Goal: Transaction & Acquisition: Book appointment/travel/reservation

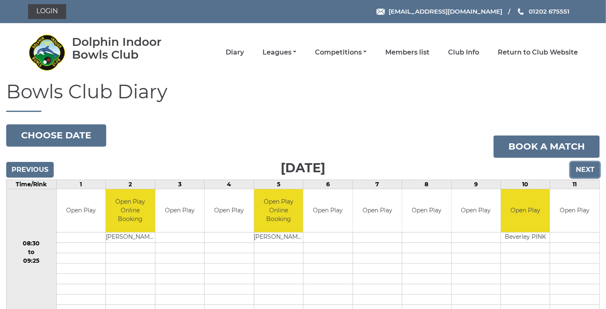
click at [581, 169] on input "Next" at bounding box center [585, 170] width 29 height 16
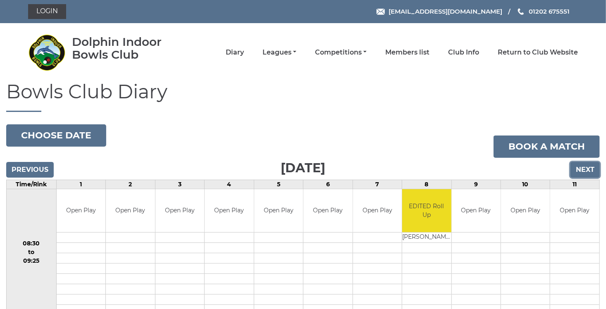
click at [581, 169] on input "Next" at bounding box center [585, 170] width 29 height 16
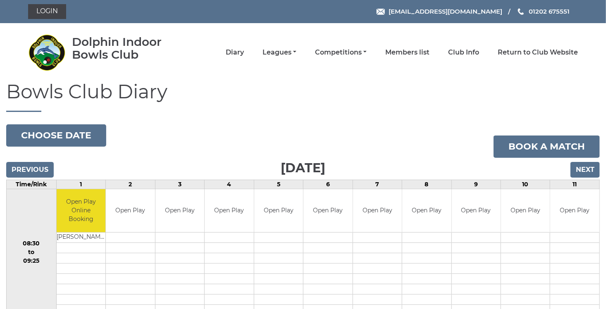
click at [581, 169] on input "Next" at bounding box center [585, 170] width 29 height 16
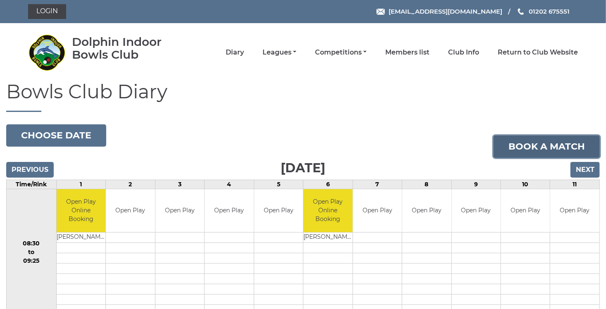
click at [545, 148] on link "Book a match" at bounding box center [547, 147] width 106 height 22
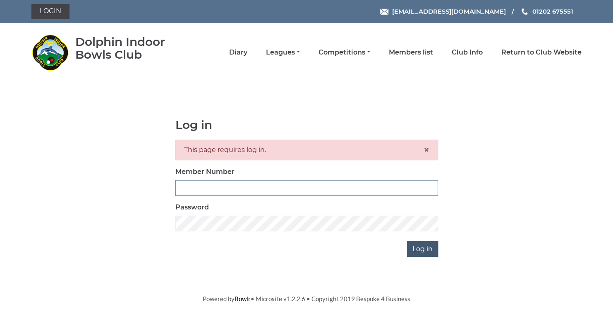
type input "3729"
click at [426, 249] on input "Log in" at bounding box center [422, 249] width 31 height 16
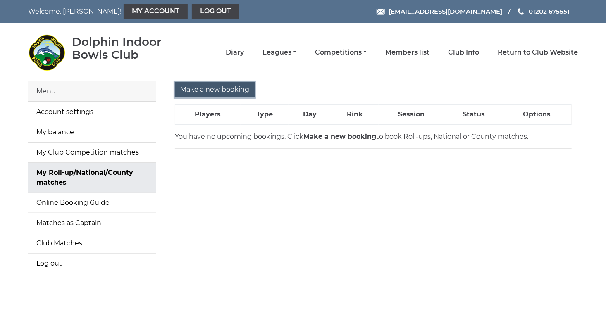
click at [215, 93] on input "Make a new booking" at bounding box center [215, 90] width 80 height 16
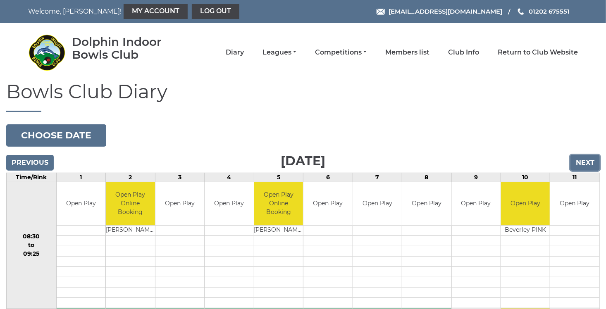
click at [587, 159] on input "Next" at bounding box center [585, 163] width 29 height 16
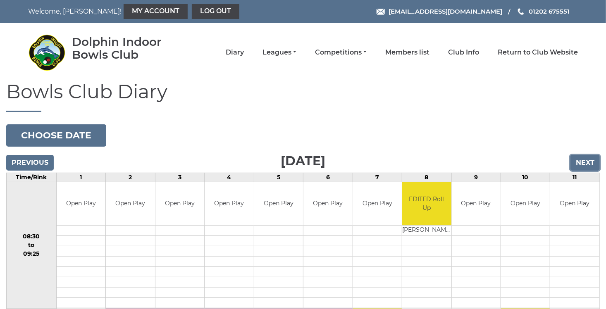
click at [585, 159] on input "Next" at bounding box center [585, 163] width 29 height 16
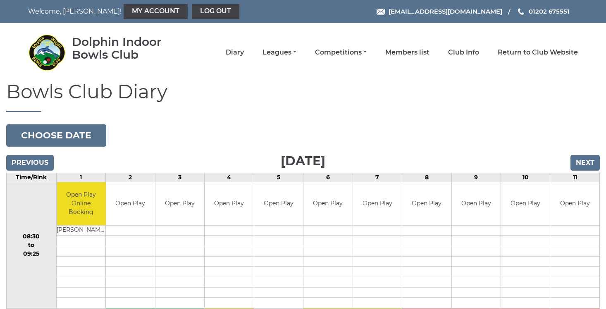
click at [585, 159] on input "Next" at bounding box center [585, 163] width 29 height 16
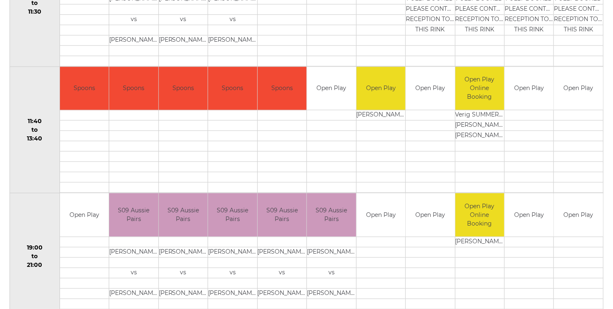
scroll to position [400, 0]
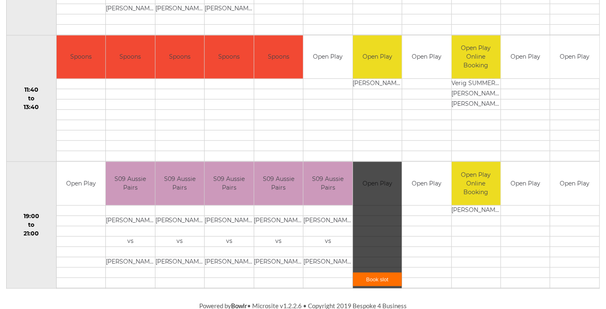
click at [377, 282] on link "Book slot" at bounding box center [377, 280] width 49 height 14
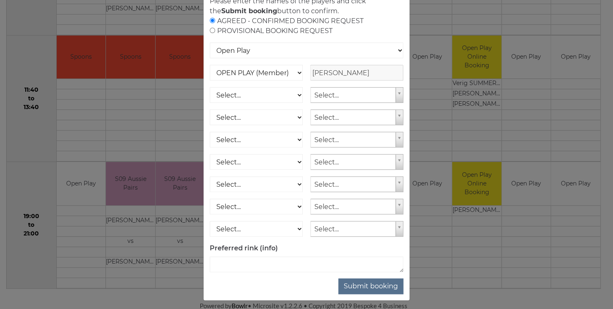
scroll to position [74, 0]
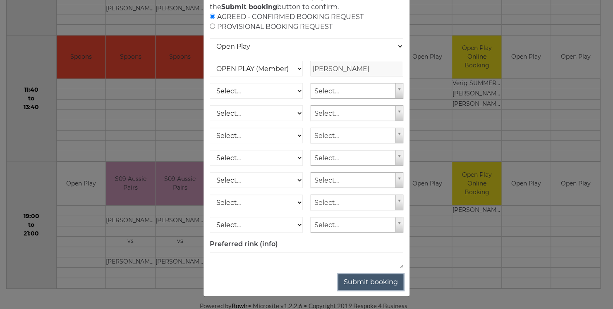
click at [379, 282] on button "Submit booking" at bounding box center [370, 283] width 65 height 16
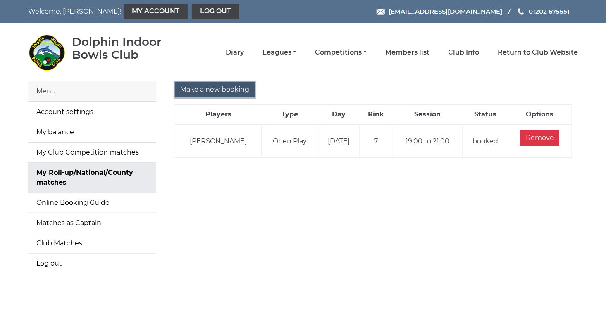
click at [225, 85] on input "Make a new booking" at bounding box center [215, 90] width 80 height 16
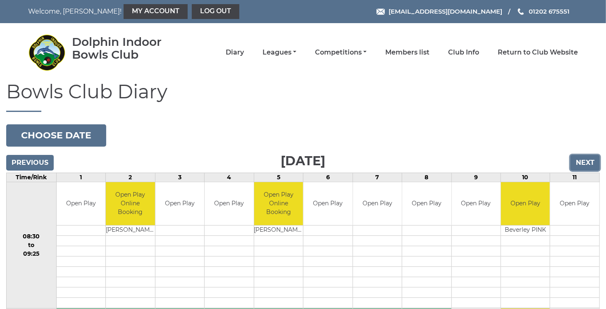
click at [592, 160] on input "Next" at bounding box center [585, 163] width 29 height 16
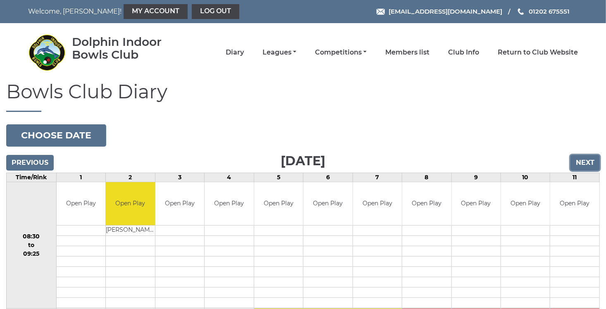
click at [588, 163] on input "Next" at bounding box center [585, 163] width 29 height 16
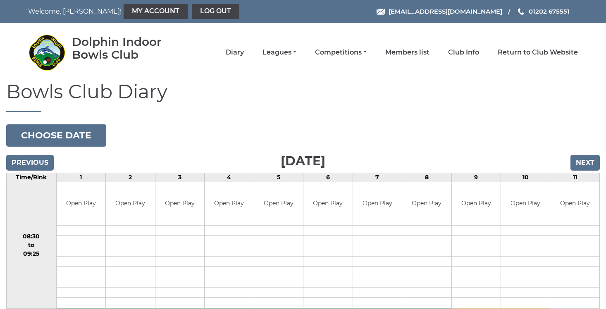
click at [588, 163] on input "Next" at bounding box center [585, 163] width 29 height 16
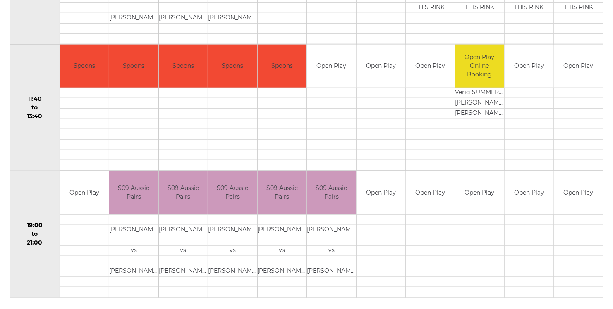
scroll to position [400, 0]
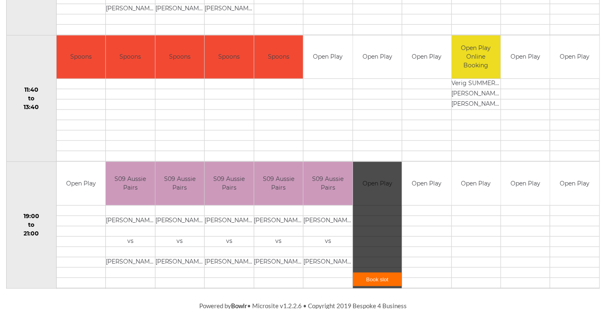
click at [376, 278] on link "Book slot" at bounding box center [377, 280] width 49 height 14
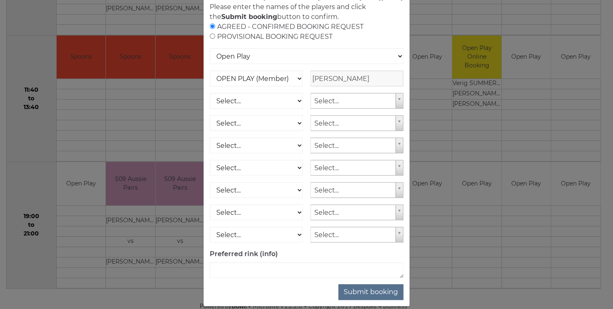
scroll to position [71, 0]
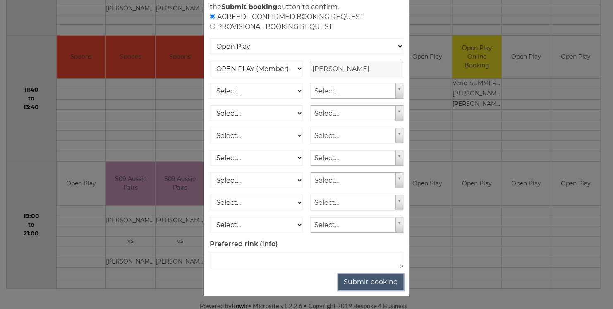
click at [368, 288] on button "Submit booking" at bounding box center [370, 283] width 65 height 16
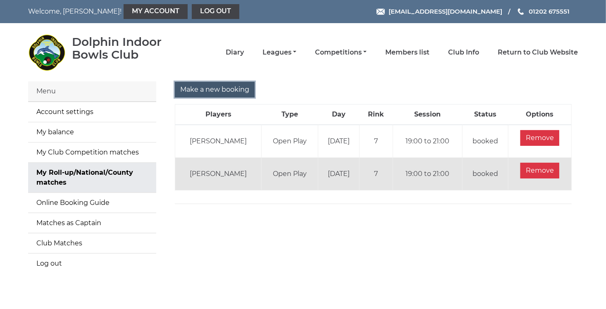
click at [191, 89] on input "Make a new booking" at bounding box center [215, 90] width 80 height 16
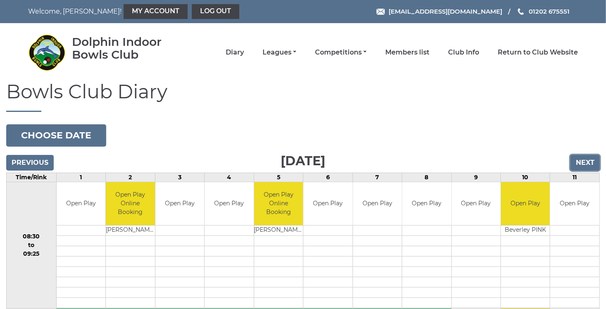
click at [589, 163] on input "Next" at bounding box center [585, 163] width 29 height 16
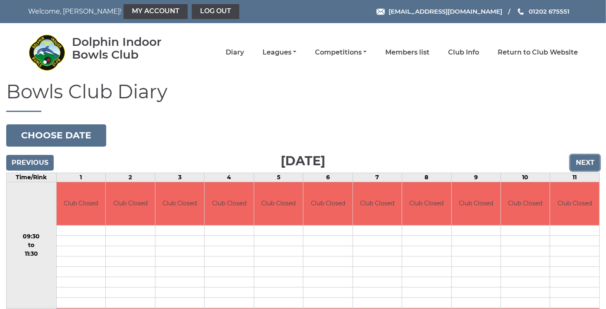
click at [589, 164] on input "Next" at bounding box center [585, 163] width 29 height 16
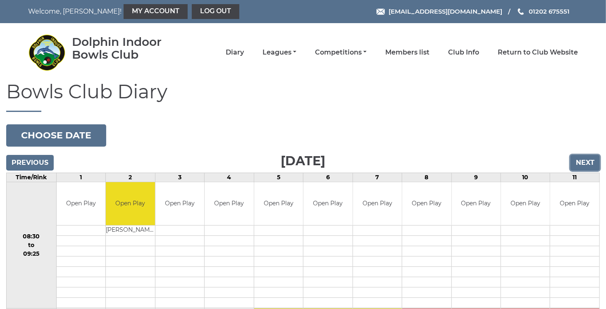
click at [589, 164] on input "Next" at bounding box center [585, 163] width 29 height 16
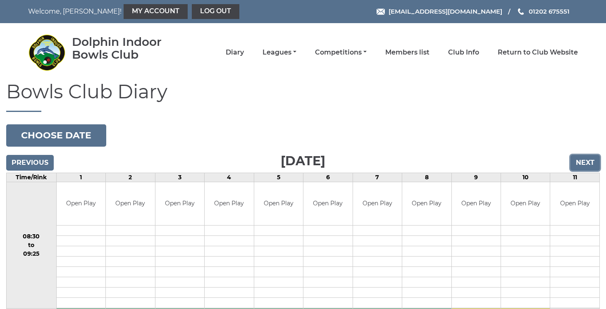
click at [589, 164] on input "Next" at bounding box center [585, 163] width 29 height 16
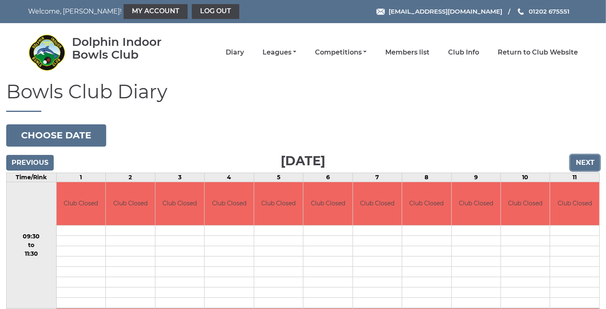
click at [589, 164] on input "Next" at bounding box center [585, 163] width 29 height 16
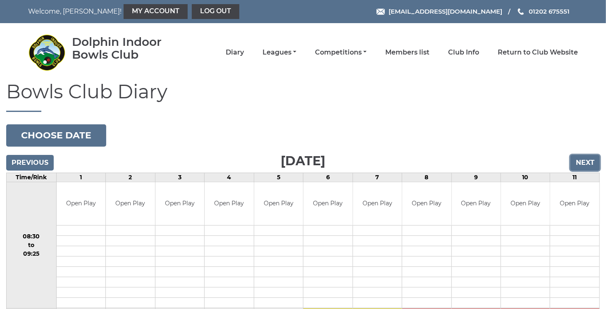
click at [589, 164] on input "Next" at bounding box center [585, 163] width 29 height 16
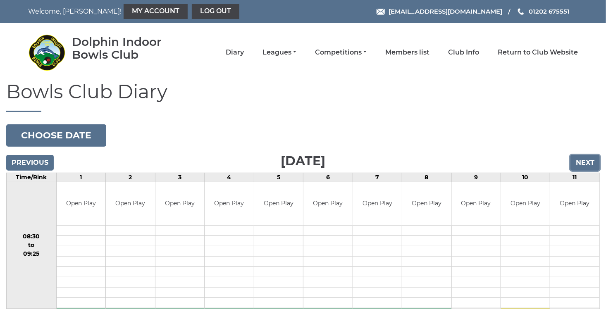
click at [589, 164] on input "Next" at bounding box center [585, 163] width 29 height 16
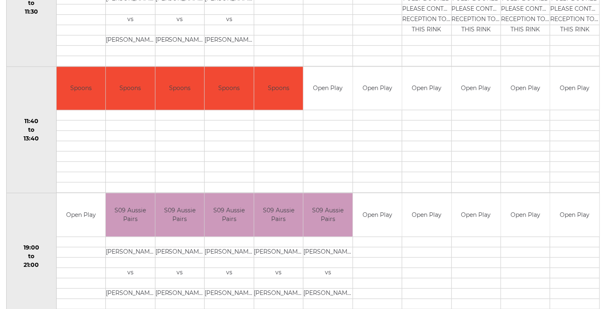
scroll to position [400, 0]
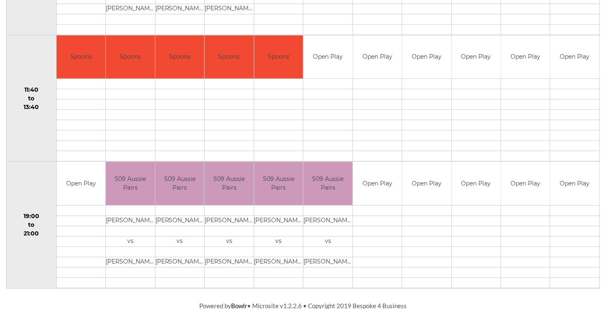
click at [374, 208] on td at bounding box center [377, 211] width 49 height 10
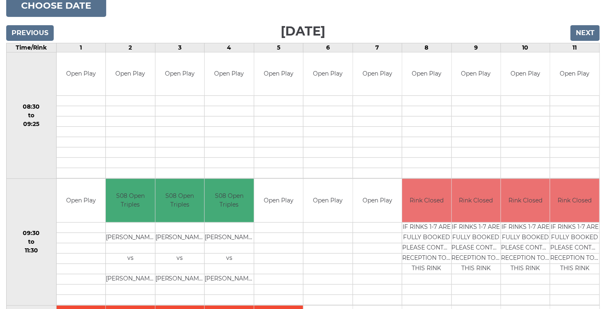
scroll to position [0, 0]
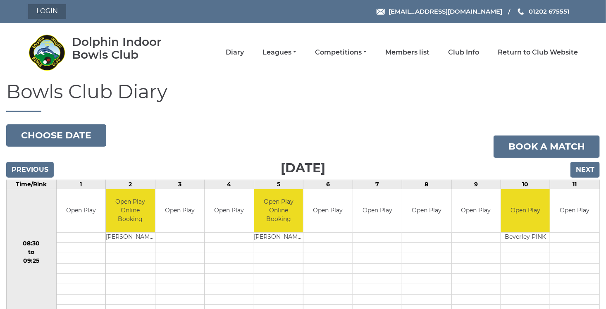
click at [46, 14] on link "Login" at bounding box center [47, 11] width 38 height 15
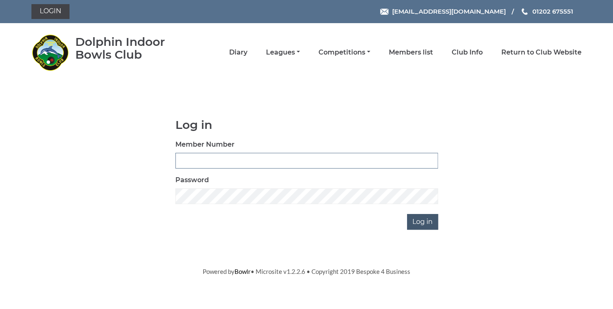
type input "3729"
click at [428, 225] on input "Log in" at bounding box center [422, 222] width 31 height 16
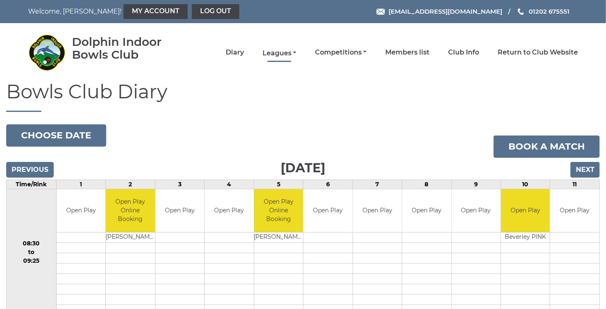
click at [288, 51] on link "Leagues" at bounding box center [280, 53] width 34 height 9
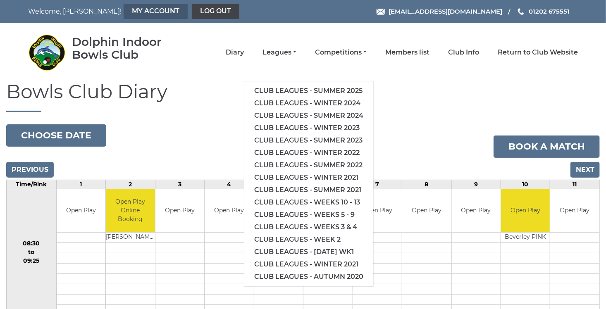
click at [124, 12] on link "My Account" at bounding box center [156, 11] width 64 height 15
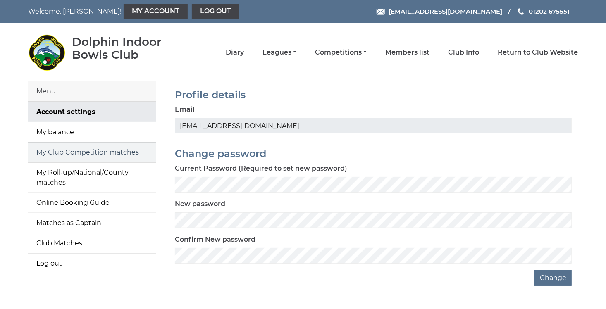
click at [55, 154] on link "My Club Competition matches" at bounding box center [92, 153] width 128 height 20
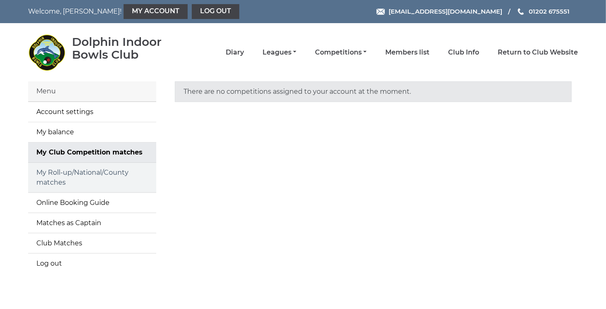
click at [48, 184] on link "My Roll-up/National/County matches" at bounding box center [92, 178] width 128 height 30
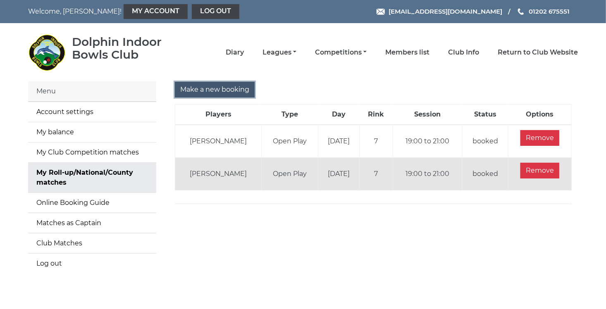
click at [208, 88] on input "Make a new booking" at bounding box center [215, 90] width 80 height 16
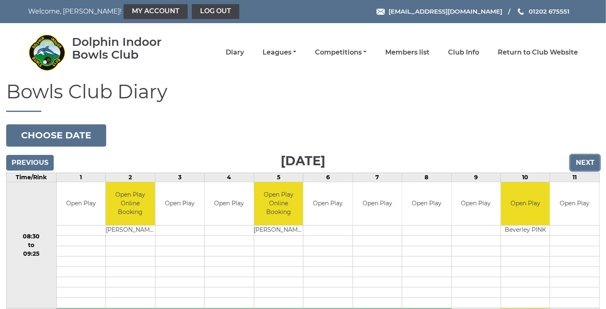
click at [579, 159] on input "Next" at bounding box center [585, 163] width 29 height 16
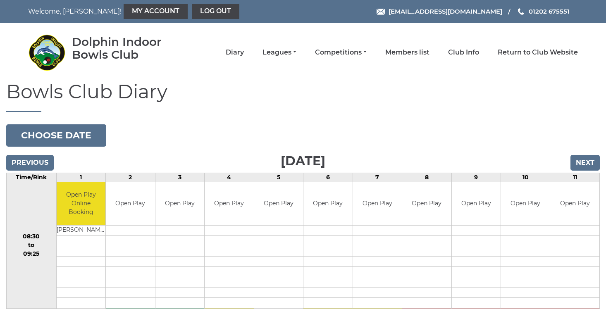
click at [579, 159] on input "Next" at bounding box center [585, 163] width 29 height 16
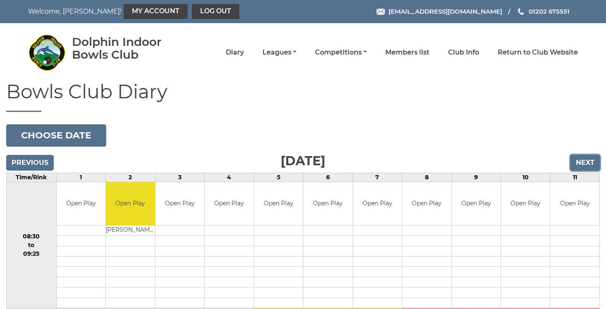
click at [579, 159] on input "Next" at bounding box center [585, 163] width 29 height 16
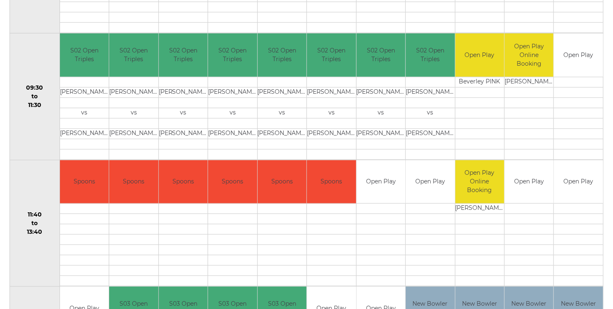
scroll to position [281, 0]
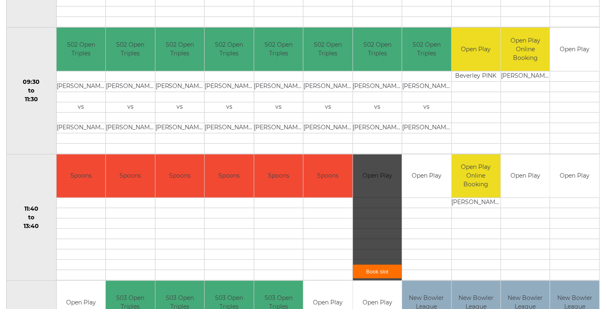
click at [377, 273] on link "Book slot" at bounding box center [377, 272] width 49 height 14
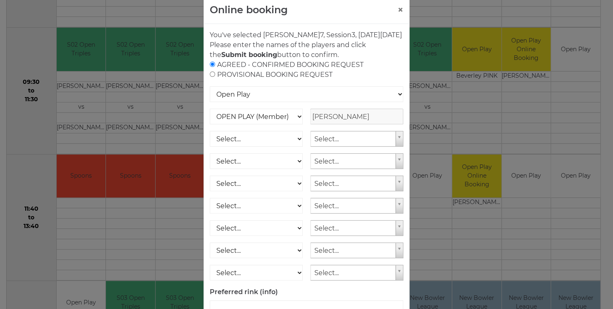
scroll to position [74, 0]
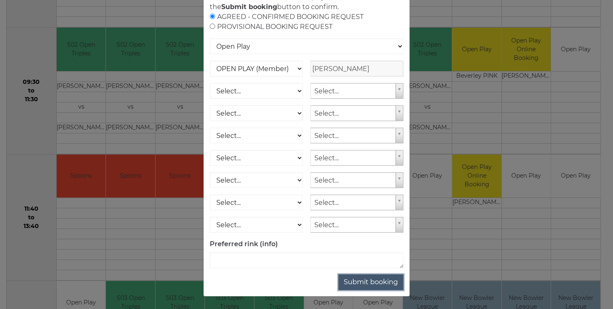
click at [382, 287] on button "Submit booking" at bounding box center [370, 283] width 65 height 16
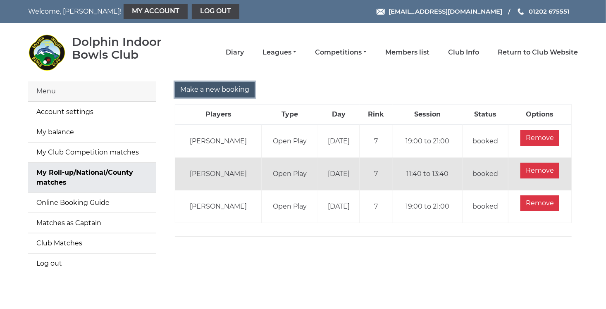
click at [200, 96] on input "Make a new booking" at bounding box center [215, 90] width 80 height 16
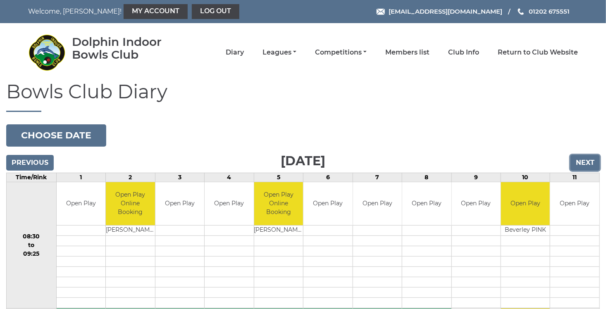
click at [584, 165] on input "Next" at bounding box center [585, 163] width 29 height 16
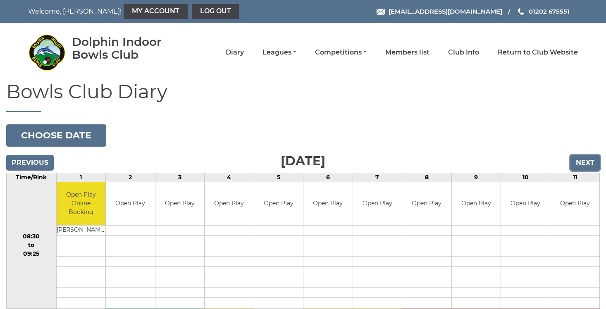
click at [584, 165] on input "Next" at bounding box center [585, 163] width 29 height 16
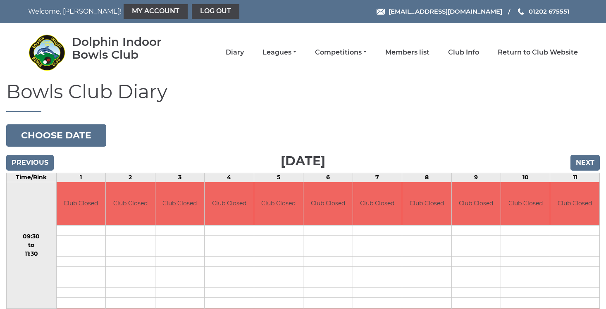
click at [584, 165] on input "Next" at bounding box center [585, 163] width 29 height 16
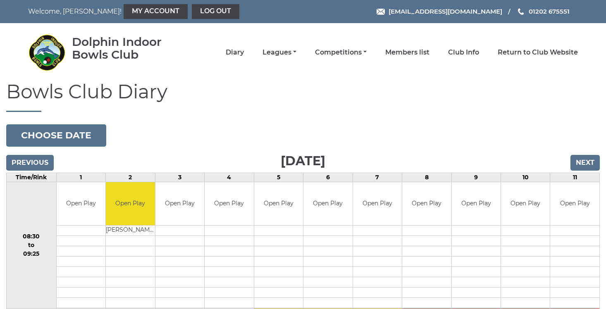
click at [584, 165] on input "Next" at bounding box center [585, 163] width 29 height 16
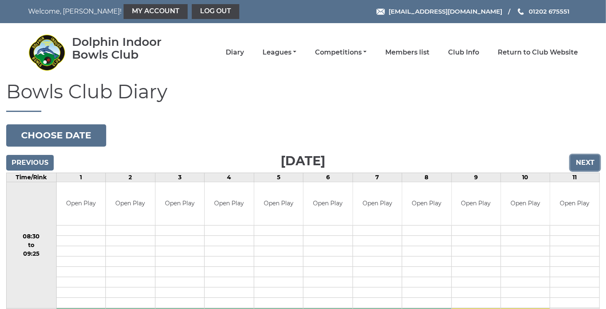
click at [585, 164] on input "Next" at bounding box center [585, 163] width 29 height 16
click at [582, 162] on input "Next" at bounding box center [585, 163] width 29 height 16
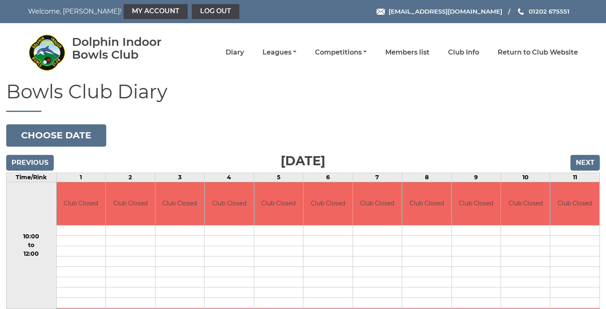
click at [582, 162] on input "Next" at bounding box center [585, 163] width 29 height 16
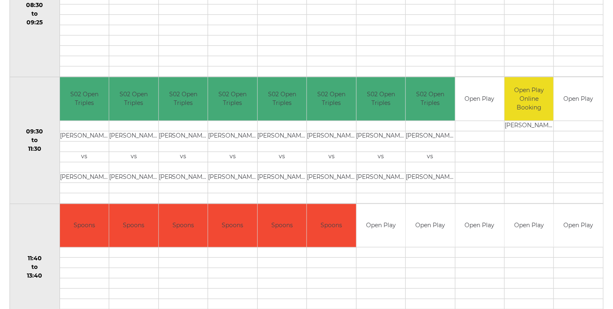
scroll to position [286, 0]
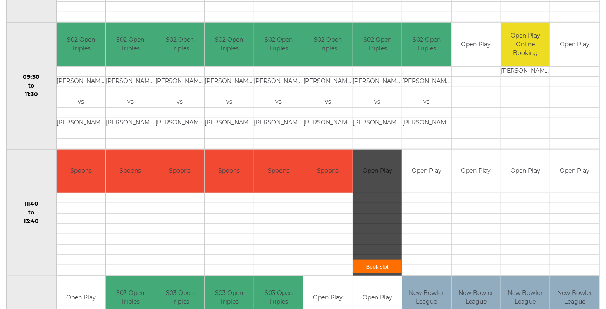
click at [378, 266] on link "Book slot" at bounding box center [377, 267] width 49 height 14
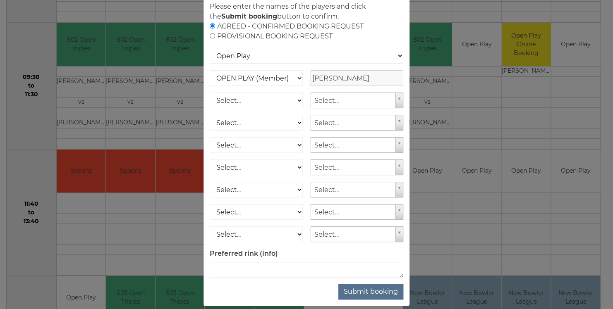
scroll to position [74, 0]
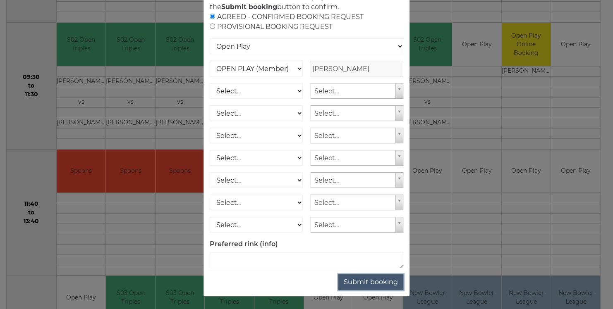
click at [380, 285] on button "Submit booking" at bounding box center [370, 283] width 65 height 16
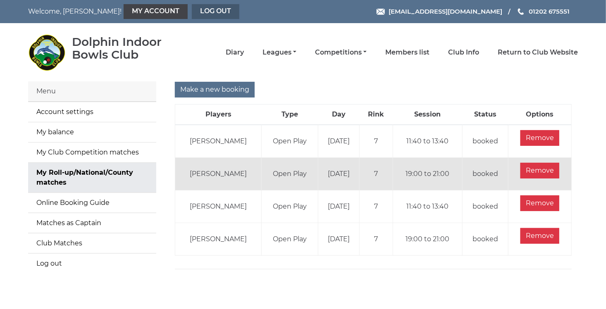
click at [192, 14] on link "Log out" at bounding box center [216, 11] width 48 height 15
